Goal: Find specific page/section: Find specific page/section

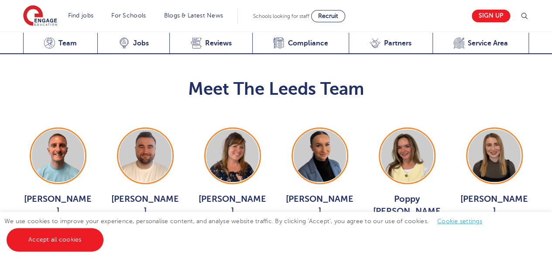
scroll to position [996, 0]
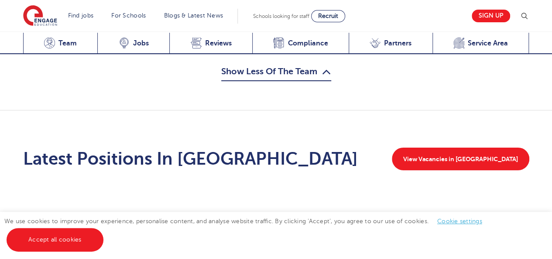
scroll to position [1328, 0]
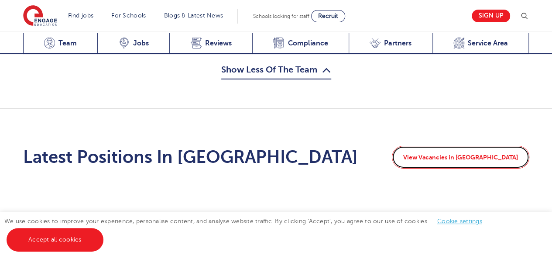
click at [480, 146] on link "View Vacancies in Leeds" at bounding box center [460, 157] width 137 height 23
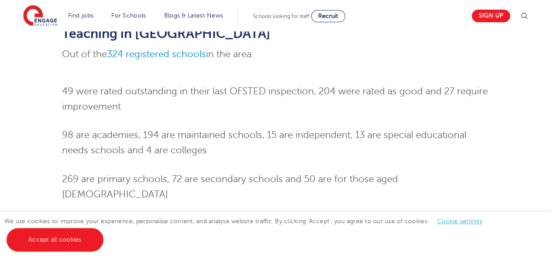
scroll to position [659, 0]
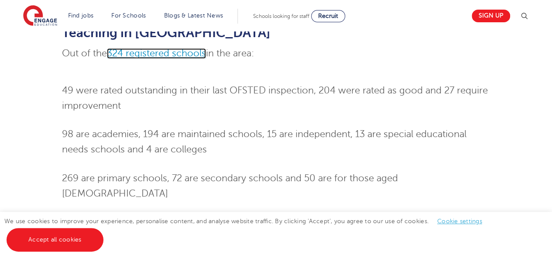
click at [162, 48] on span "324 registered schools" at bounding box center [156, 53] width 99 height 10
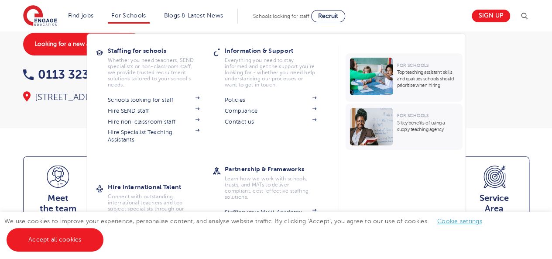
scroll to position [136, 0]
